Goal: Task Accomplishment & Management: Manage account settings

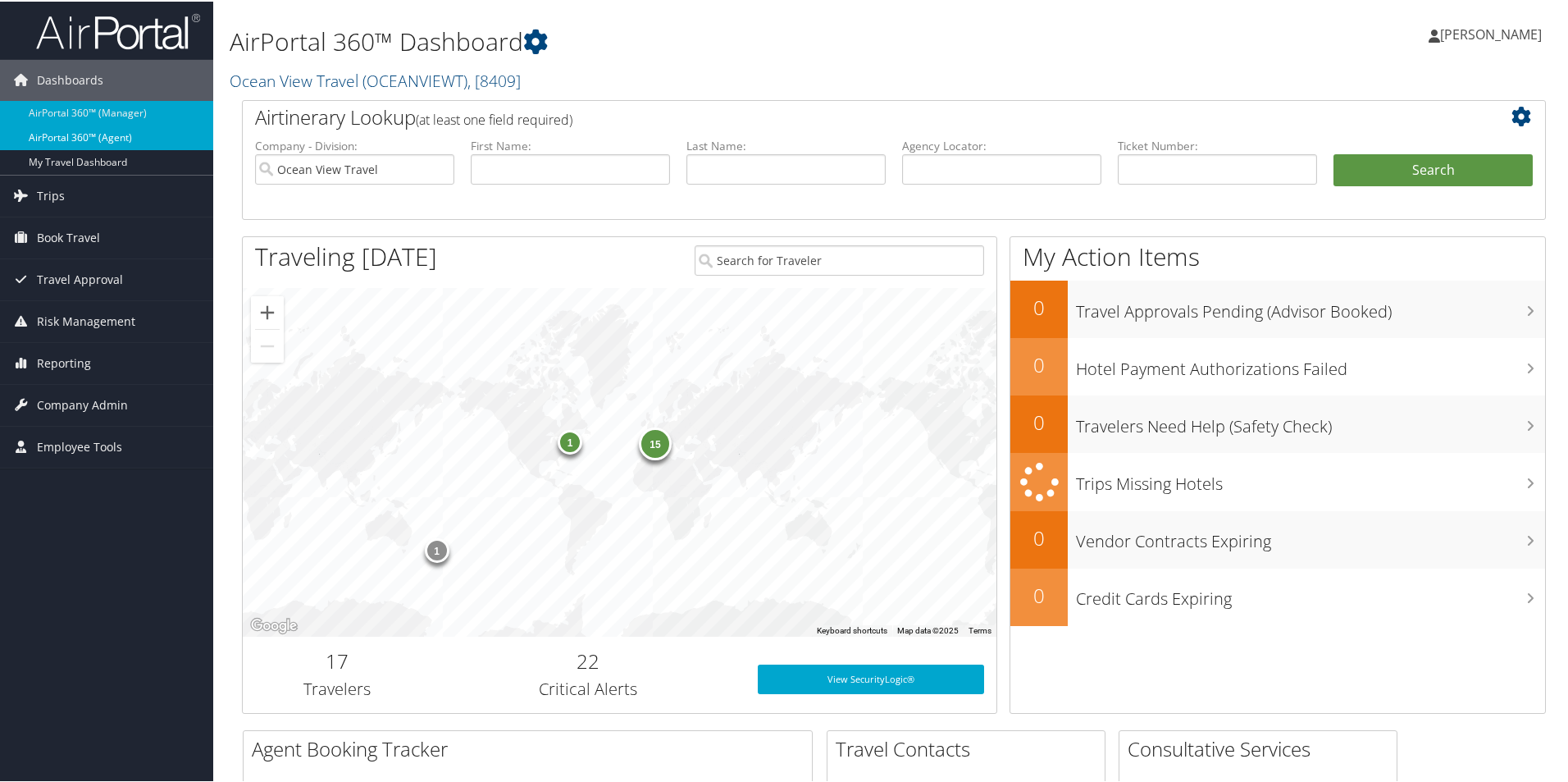
click at [98, 138] on link "AirPortal 360™ (Agent)" at bounding box center [106, 136] width 213 height 24
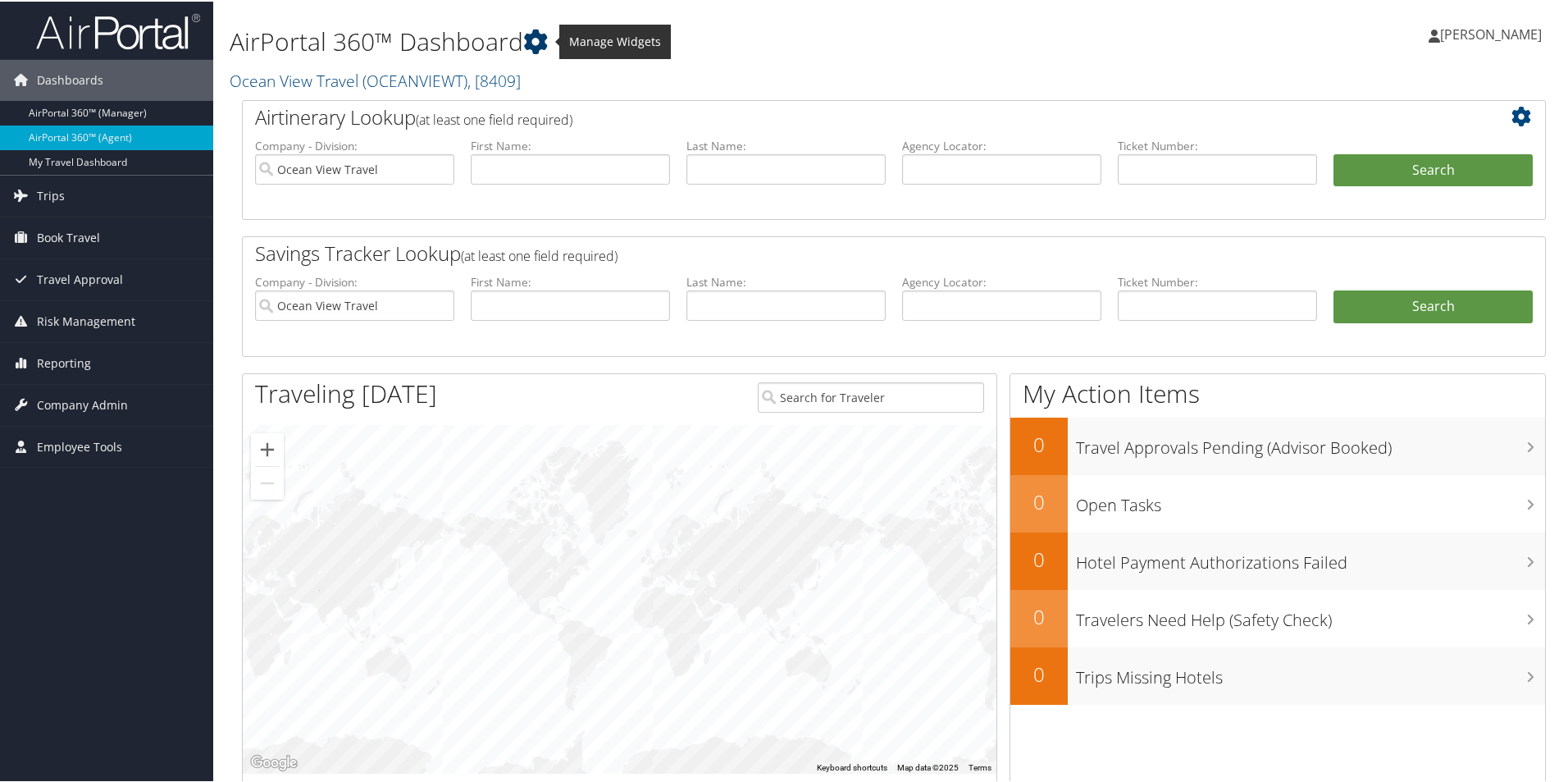
click at [534, 36] on icon at bounding box center [535, 40] width 24 height 24
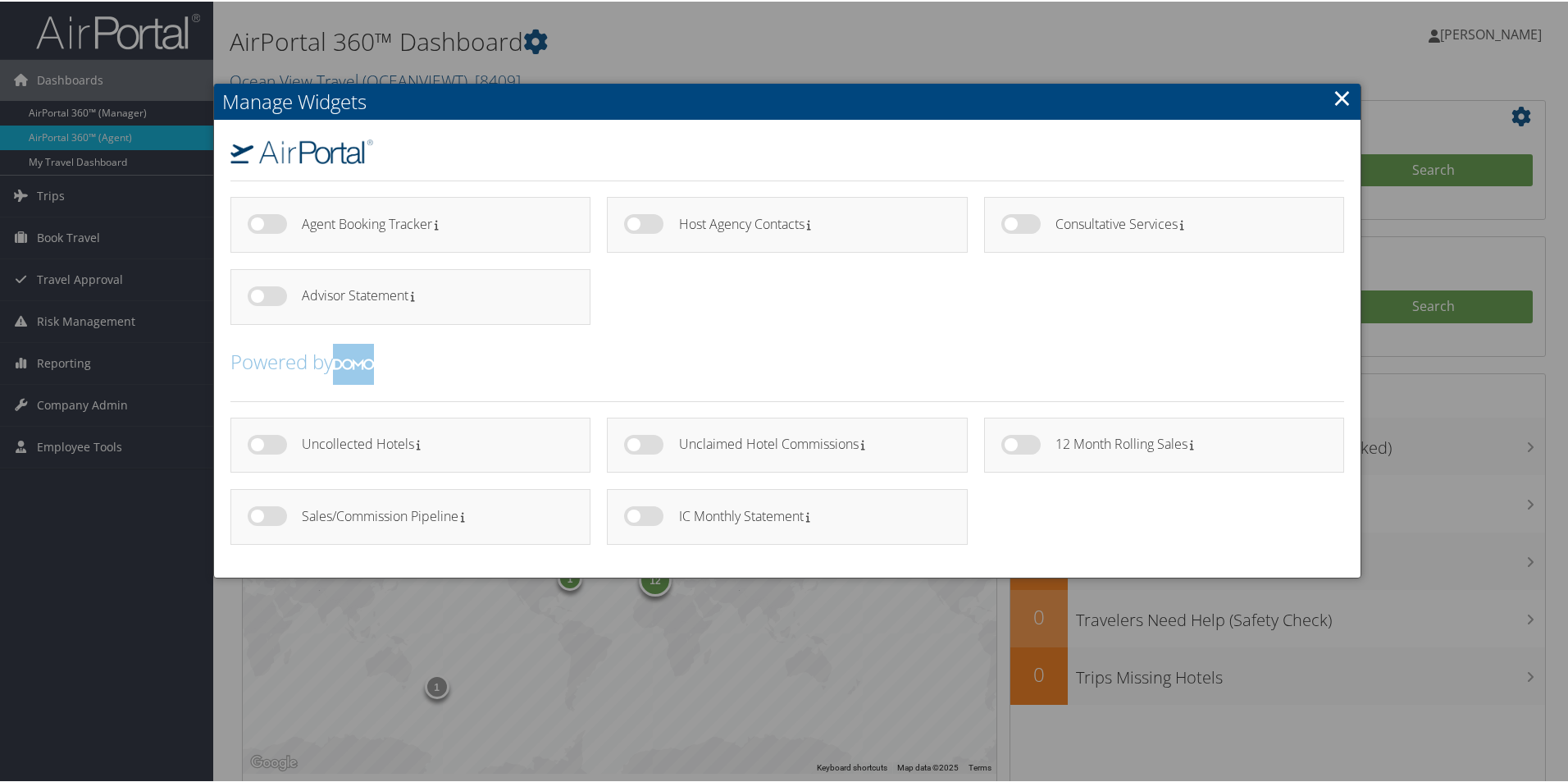
click at [252, 223] on label at bounding box center [267, 222] width 39 height 20
click at [256, 223] on input "checkbox" at bounding box center [261, 225] width 10 height 10
checkbox input "true"
click at [256, 292] on label at bounding box center [267, 295] width 39 height 20
click at [256, 292] on input "checkbox" at bounding box center [261, 297] width 10 height 10
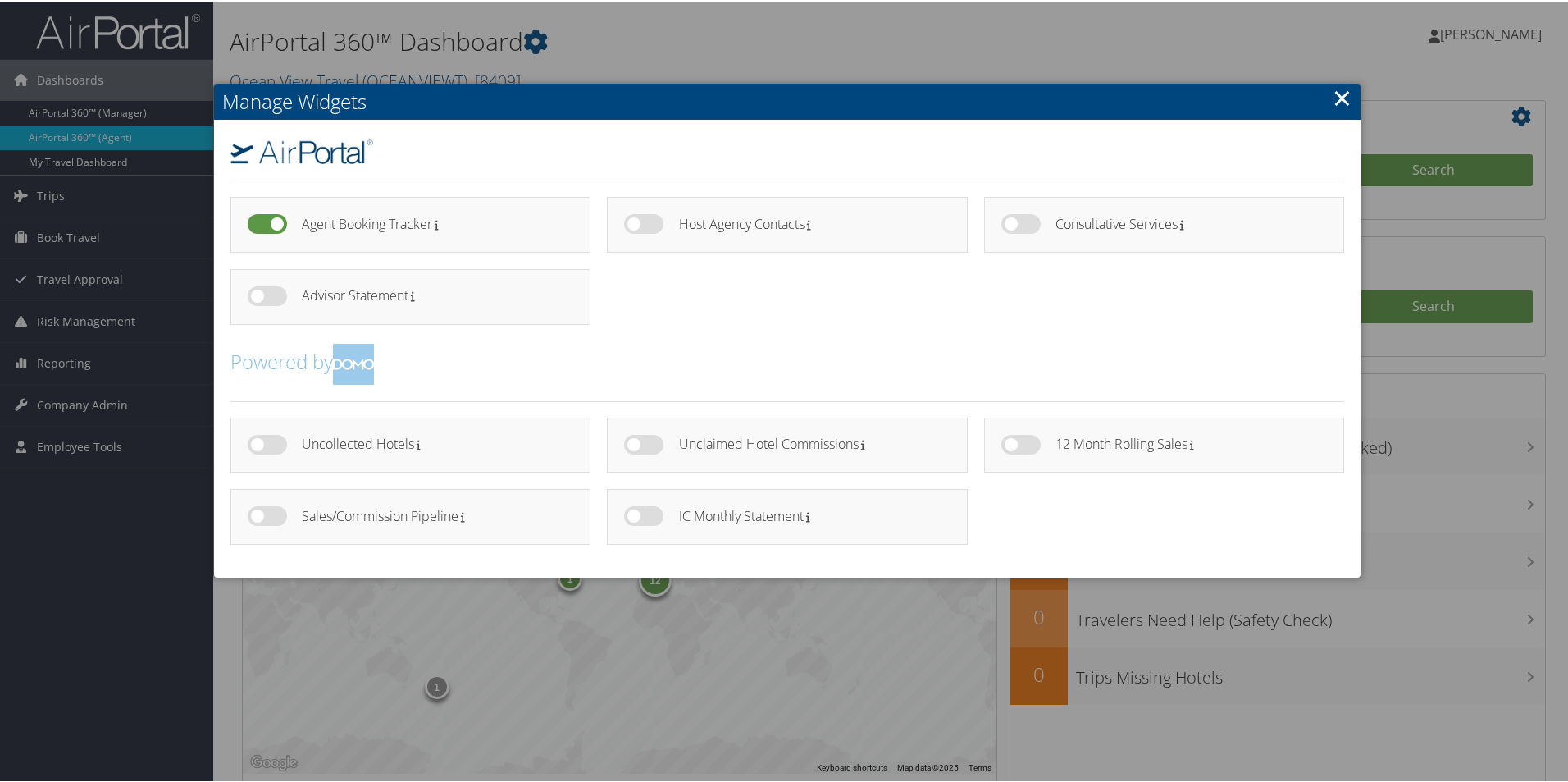
checkbox input "true"
click at [1006, 444] on label at bounding box center [1021, 442] width 39 height 20
click at [1009, 444] on input "checkbox" at bounding box center [1015, 446] width 10 height 10
checkbox input "true"
click at [256, 446] on label at bounding box center [267, 442] width 39 height 20
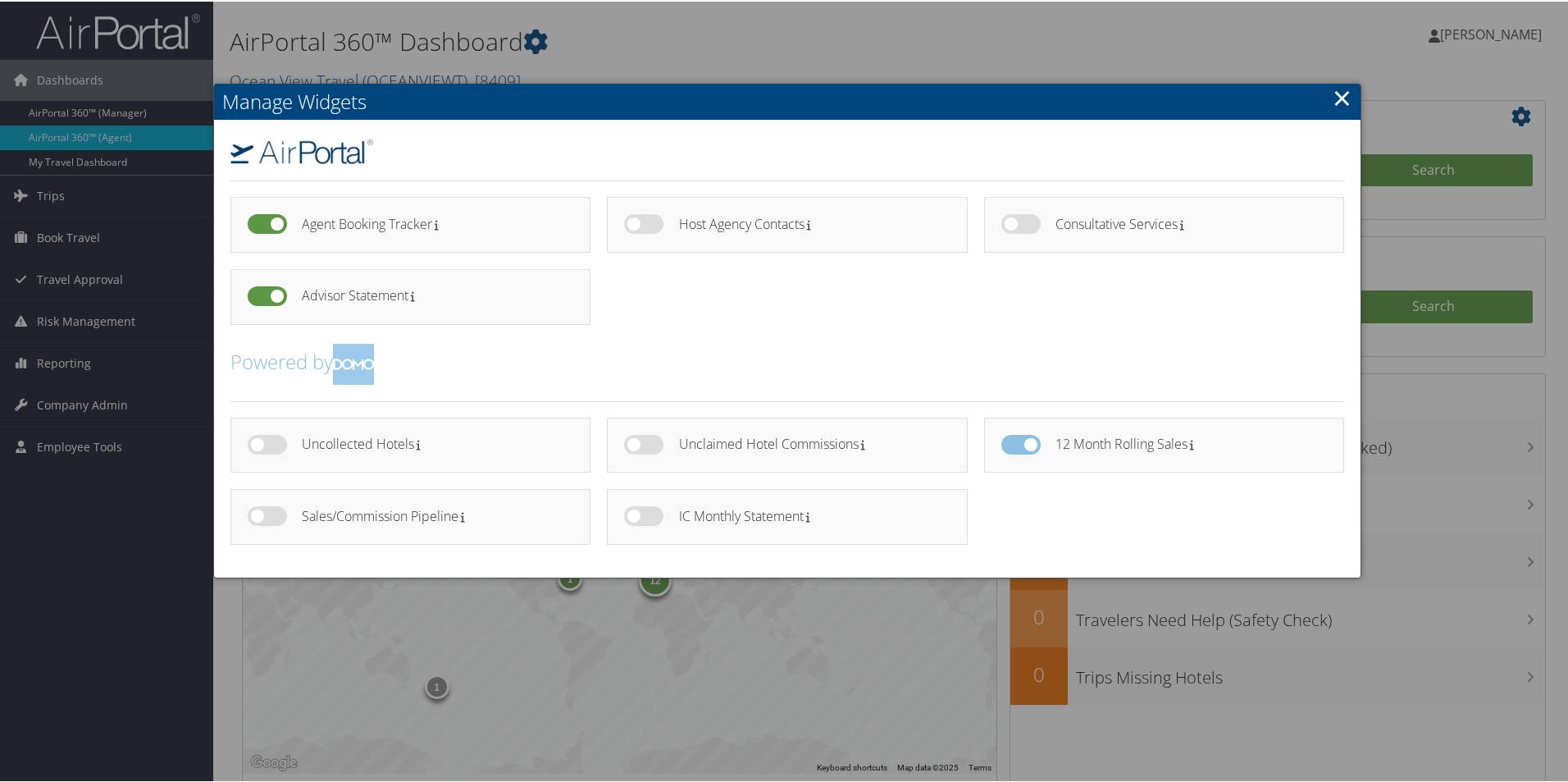
click at [256, 446] on input "checkbox" at bounding box center [261, 446] width 10 height 10
checkbox input "true"
click at [266, 514] on label at bounding box center [267, 514] width 39 height 20
click at [266, 514] on input "checkbox" at bounding box center [261, 517] width 10 height 10
checkbox input "true"
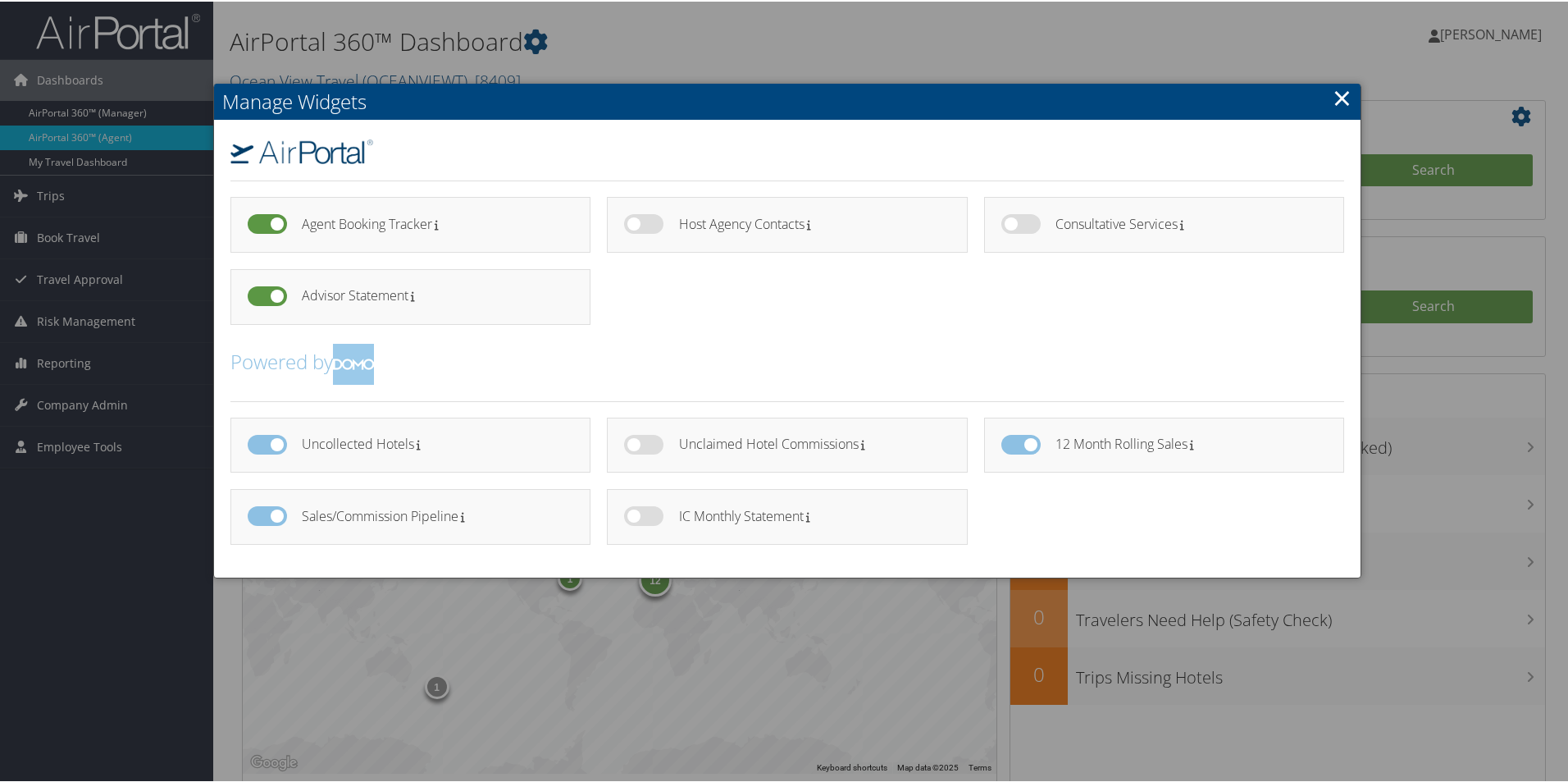
click at [638, 441] on label at bounding box center [643, 442] width 39 height 20
click at [638, 441] on input "checkbox" at bounding box center [638, 446] width 10 height 10
checkbox input "true"
click at [626, 517] on label at bounding box center [643, 514] width 39 height 20
click at [632, 517] on input "checkbox" at bounding box center [638, 517] width 10 height 10
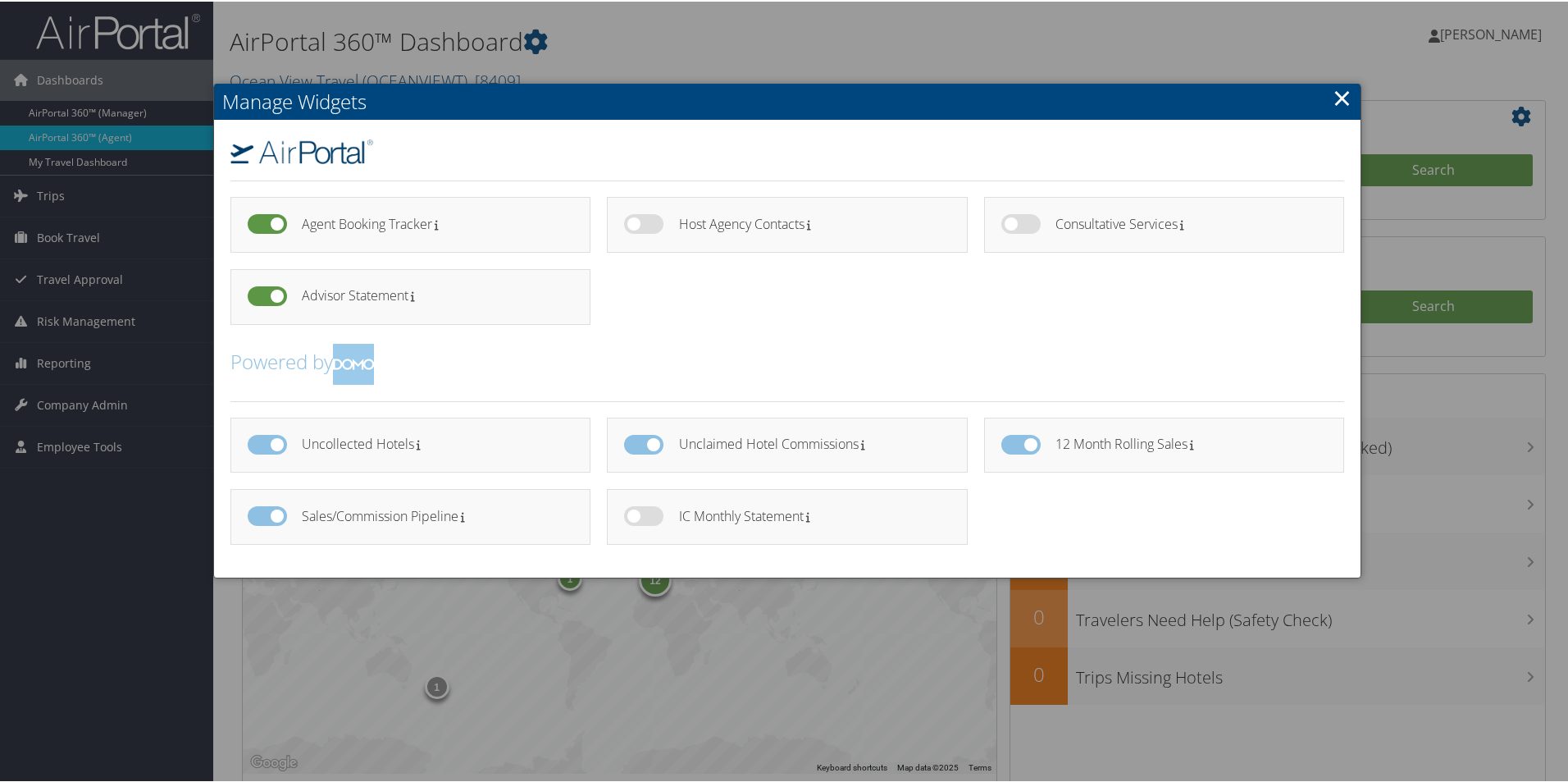
checkbox input "true"
click at [1340, 91] on link "×" at bounding box center [1342, 96] width 19 height 33
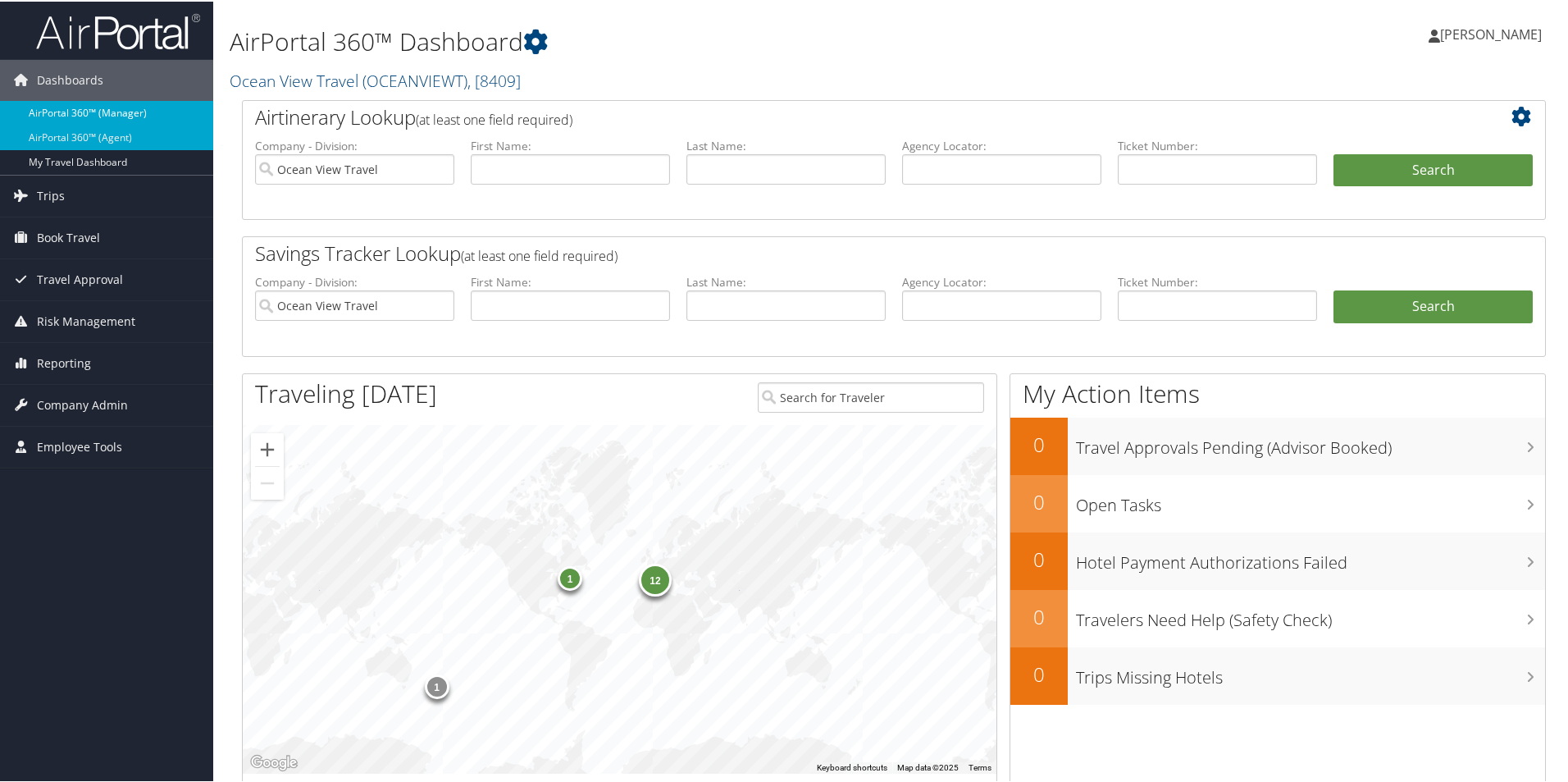
click at [137, 110] on link "AirPortal 360™ (Manager)" at bounding box center [106, 111] width 213 height 24
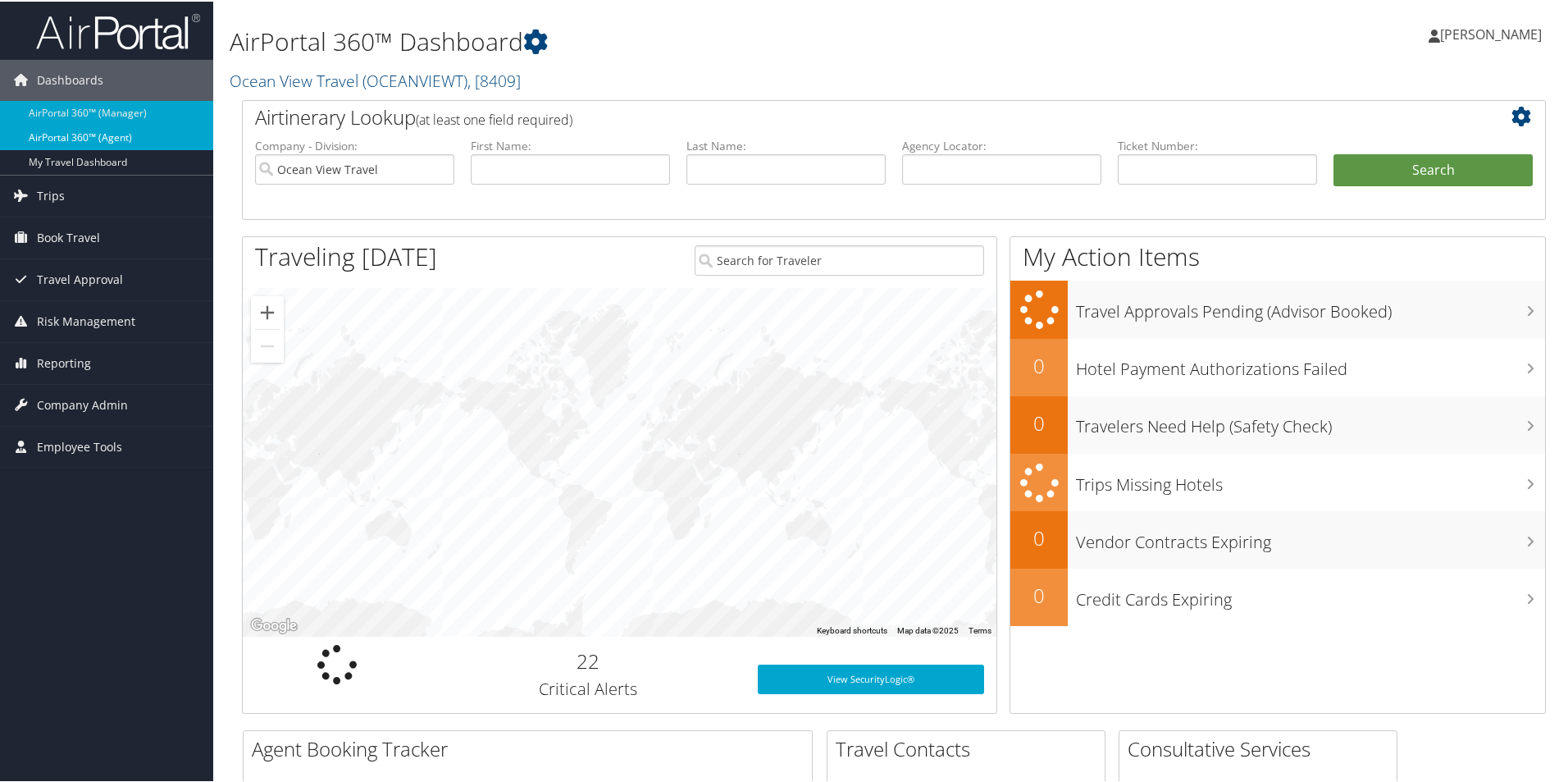
click at [91, 134] on link "AirPortal 360™ (Agent)" at bounding box center [106, 136] width 213 height 24
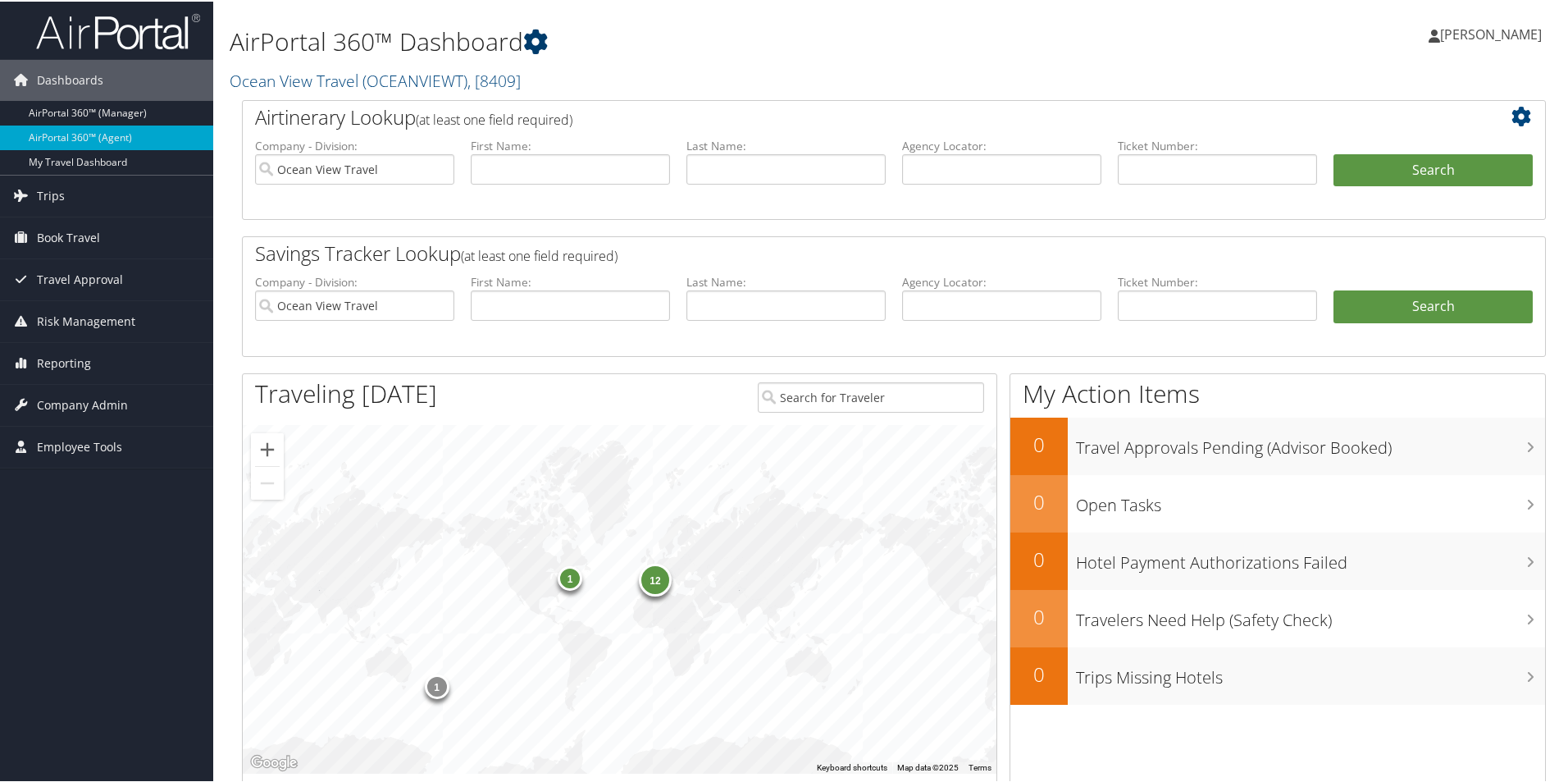
click at [532, 40] on icon at bounding box center [535, 40] width 24 height 24
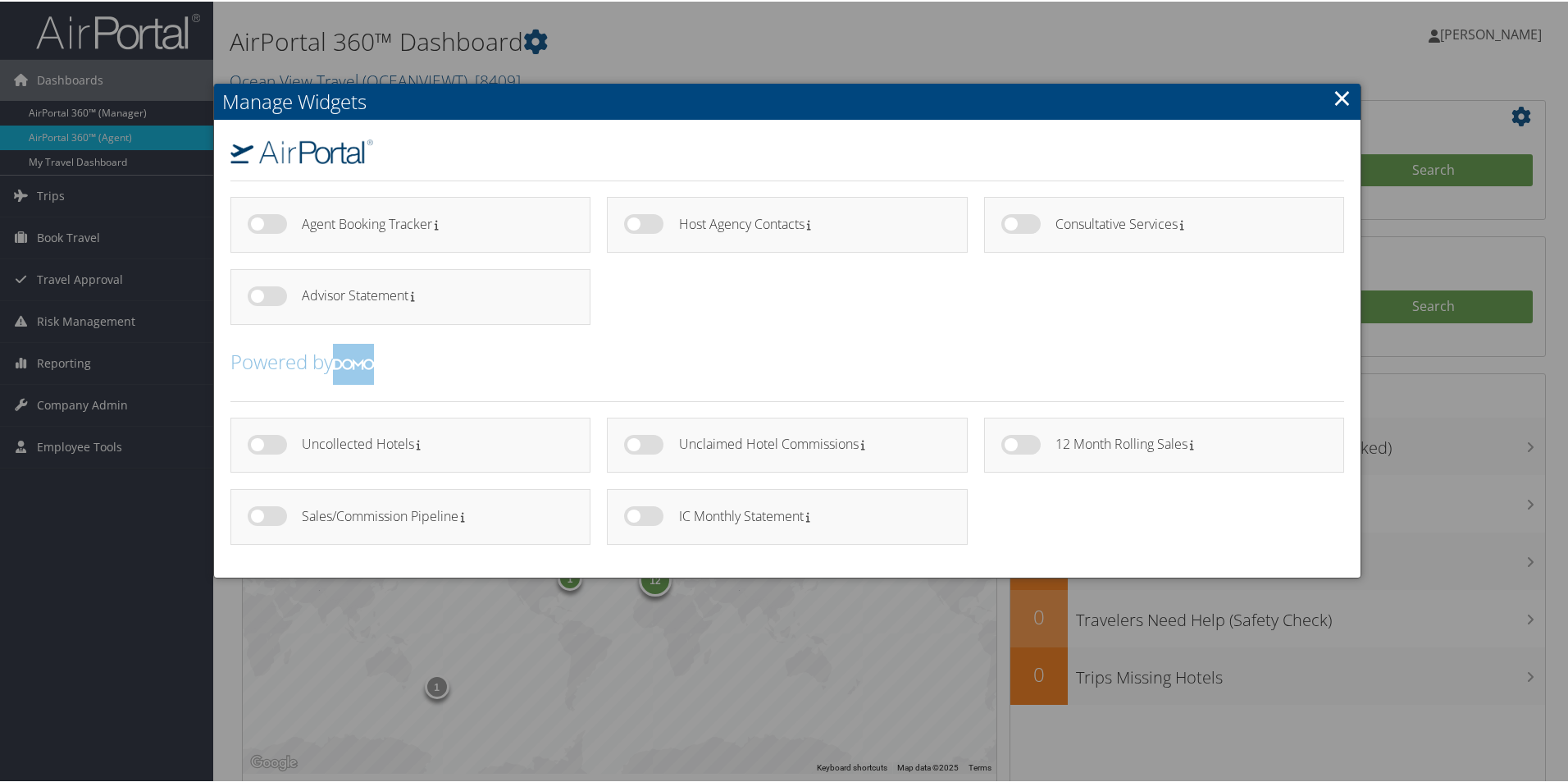
click at [629, 514] on label at bounding box center [643, 514] width 39 height 20
click at [632, 514] on input "checkbox" at bounding box center [638, 517] width 10 height 10
checkbox input "true"
click at [272, 516] on label at bounding box center [267, 514] width 39 height 20
click at [267, 516] on input "checkbox" at bounding box center [261, 517] width 10 height 10
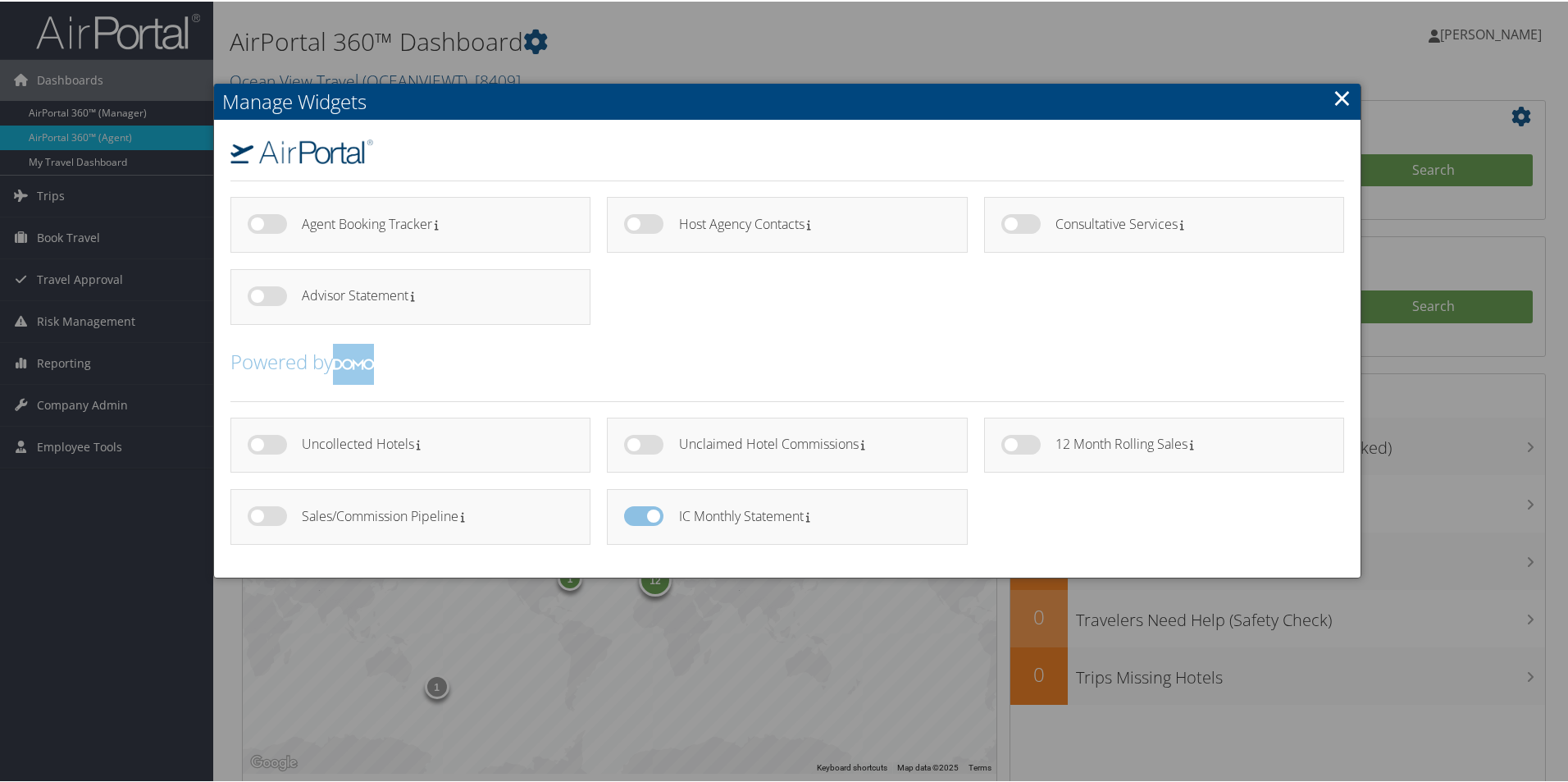
checkbox input "true"
click at [638, 447] on label at bounding box center [643, 442] width 39 height 20
click at [638, 447] on input "checkbox" at bounding box center [638, 446] width 10 height 10
checkbox input "true"
click at [1340, 93] on link "×" at bounding box center [1342, 96] width 19 height 33
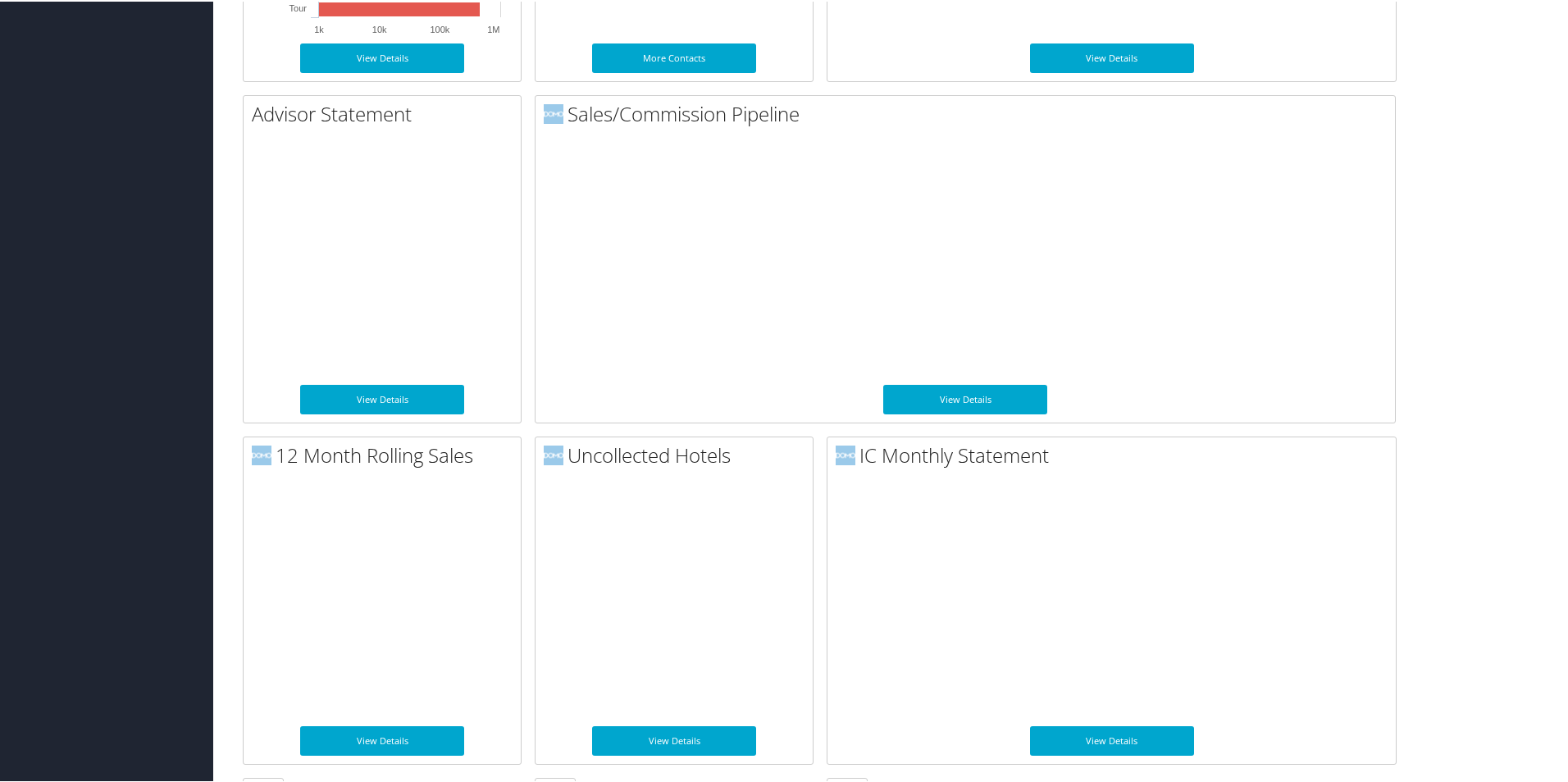
scroll to position [1118, 0]
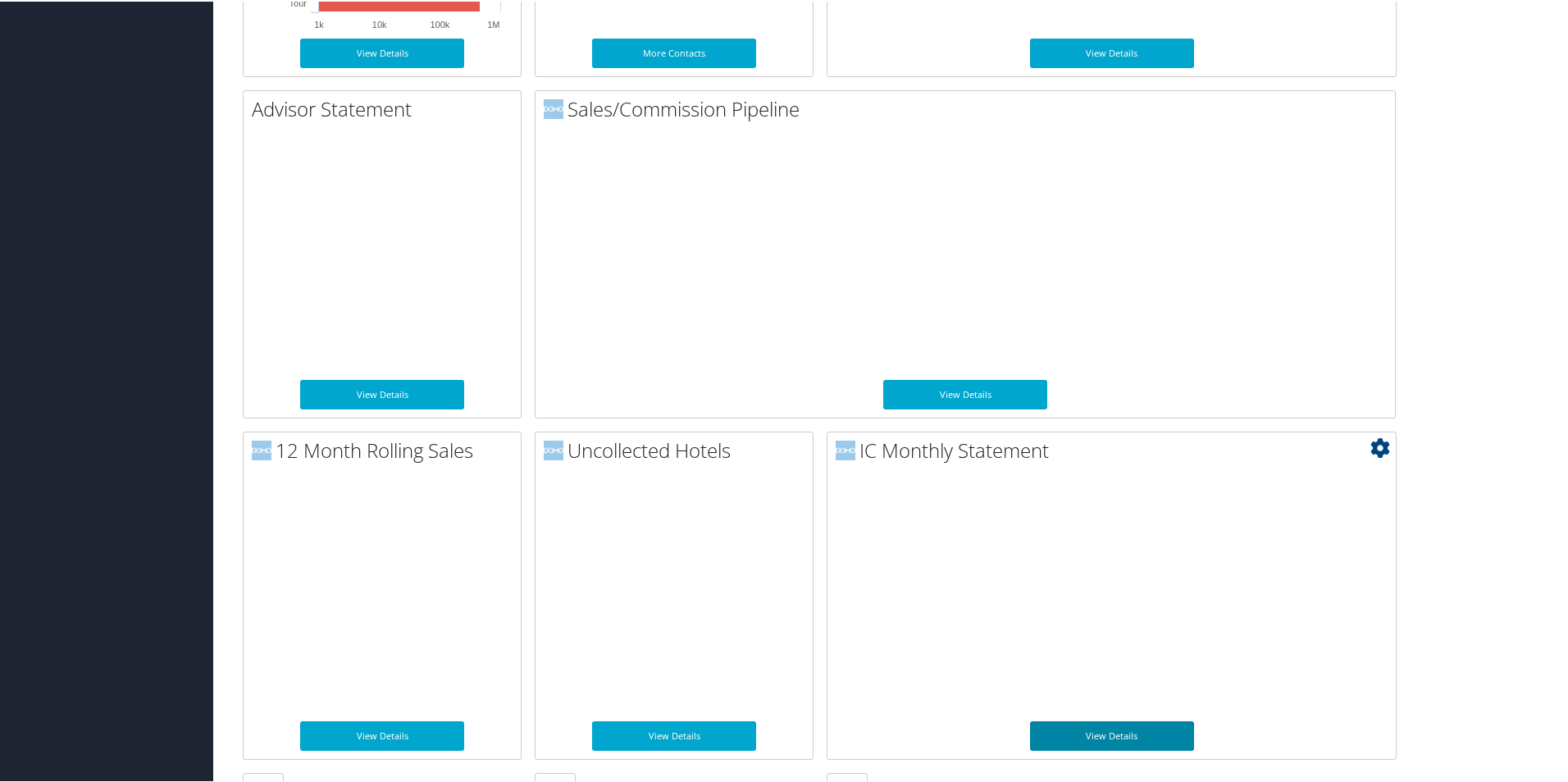
click at [1161, 733] on link "View Details" at bounding box center [1112, 734] width 164 height 30
